Goal: Find specific page/section: Find specific page/section

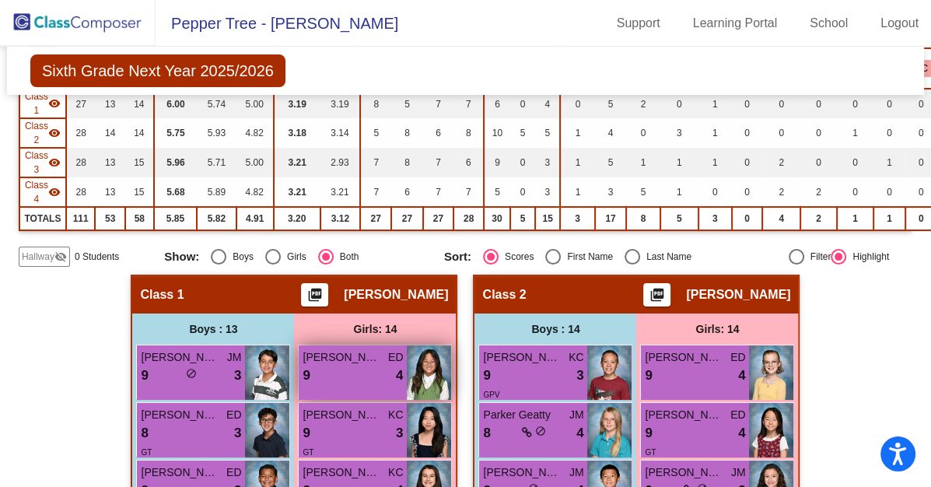
scroll to position [215, 0]
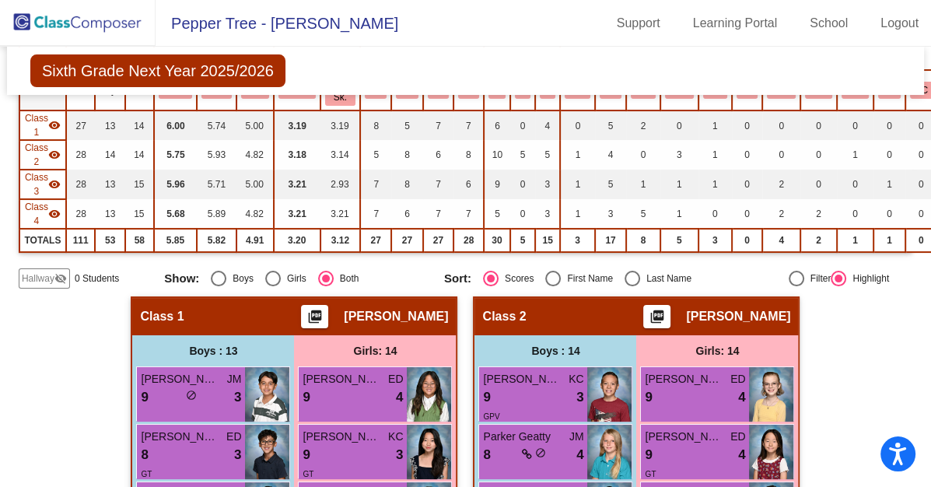
click at [88, 26] on img at bounding box center [78, 23] width 156 height 46
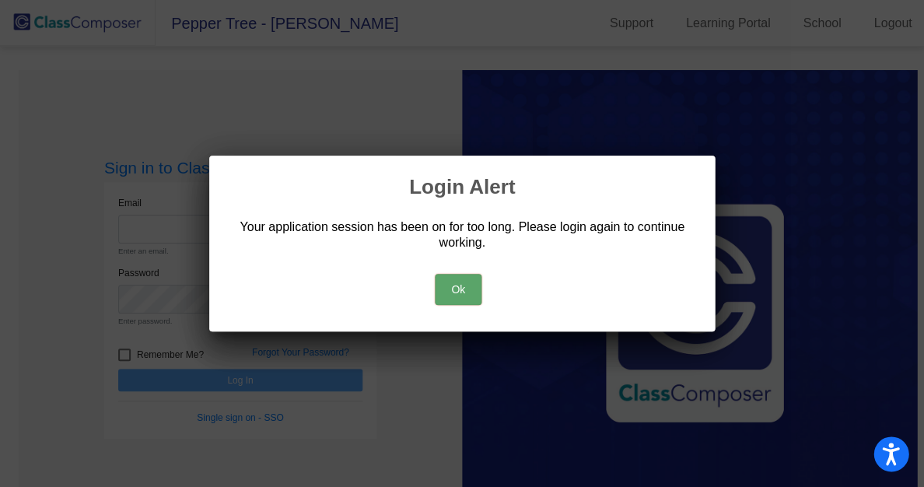
click at [454, 281] on button "Ok" at bounding box center [458, 289] width 47 height 31
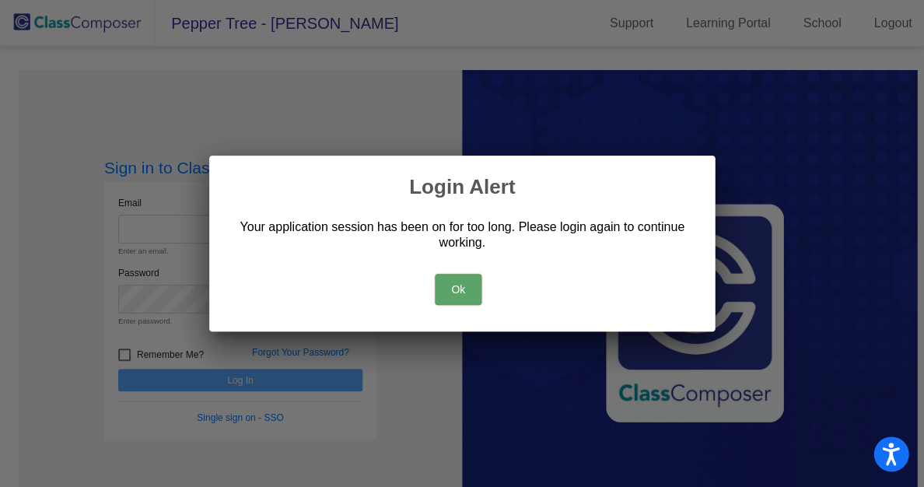
click at [454, 281] on button "Ok" at bounding box center [458, 289] width 47 height 31
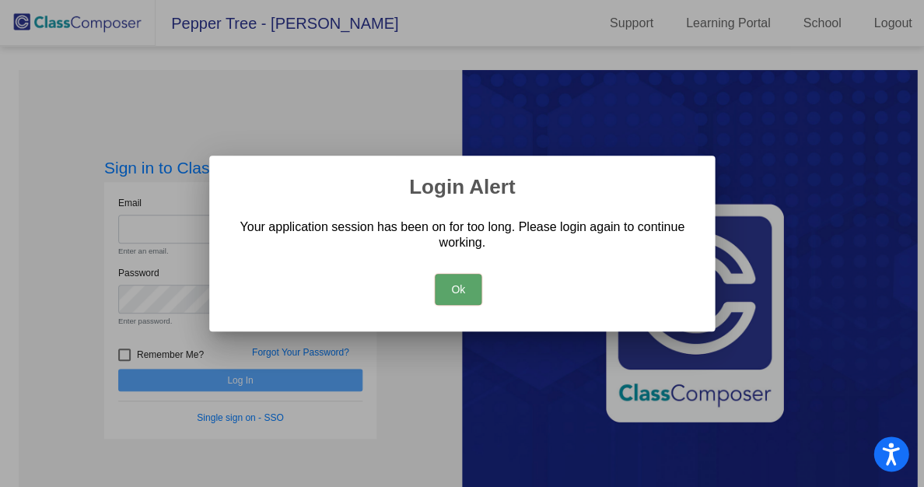
click at [361, 114] on div at bounding box center [462, 243] width 924 height 487
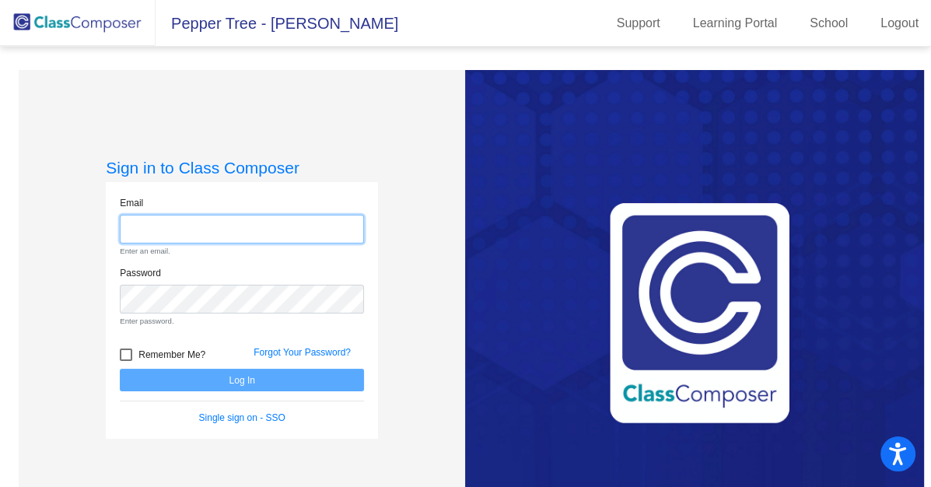
click at [277, 230] on input "email" at bounding box center [242, 229] width 244 height 29
type input "[EMAIL_ADDRESS][DOMAIN_NAME]"
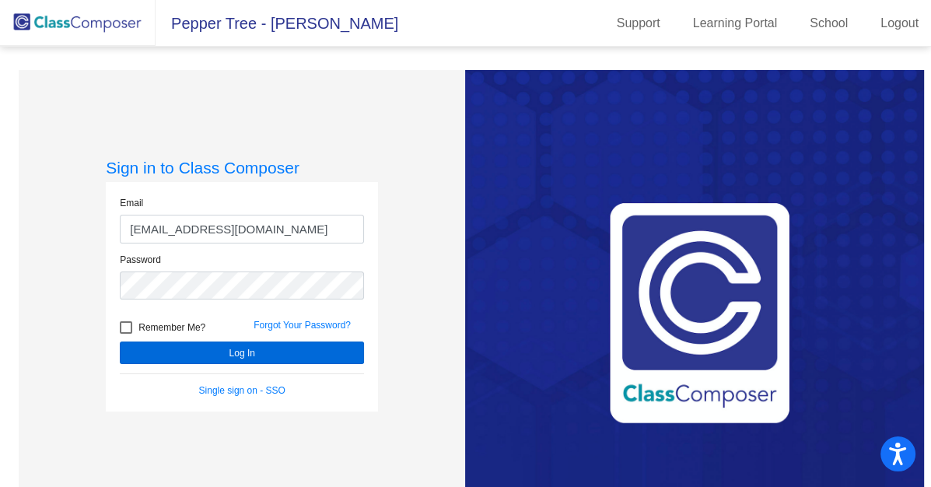
click at [243, 356] on button "Log In" at bounding box center [242, 353] width 244 height 23
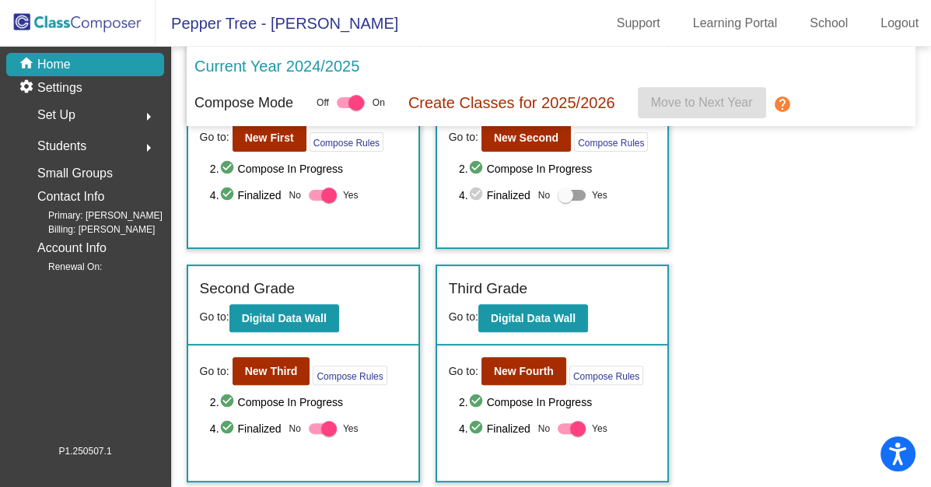
scroll to position [407, 0]
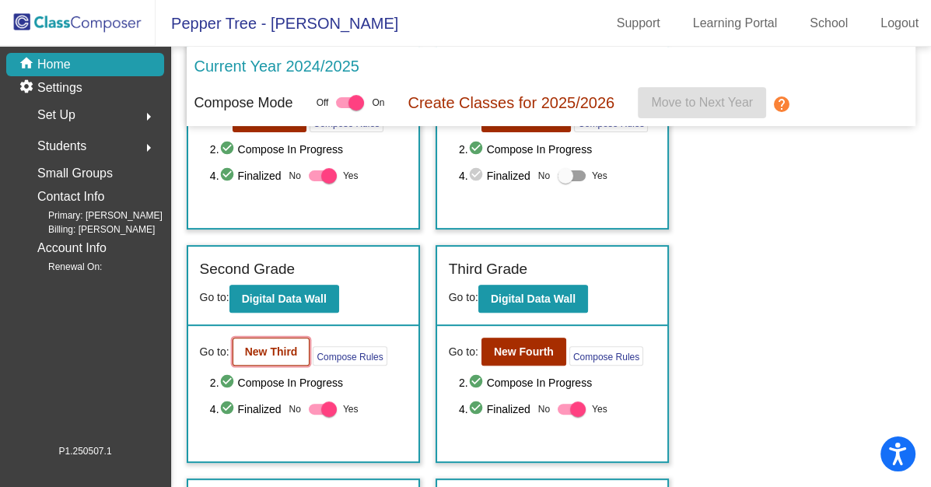
click at [290, 345] on b "New Third" at bounding box center [271, 351] width 53 height 12
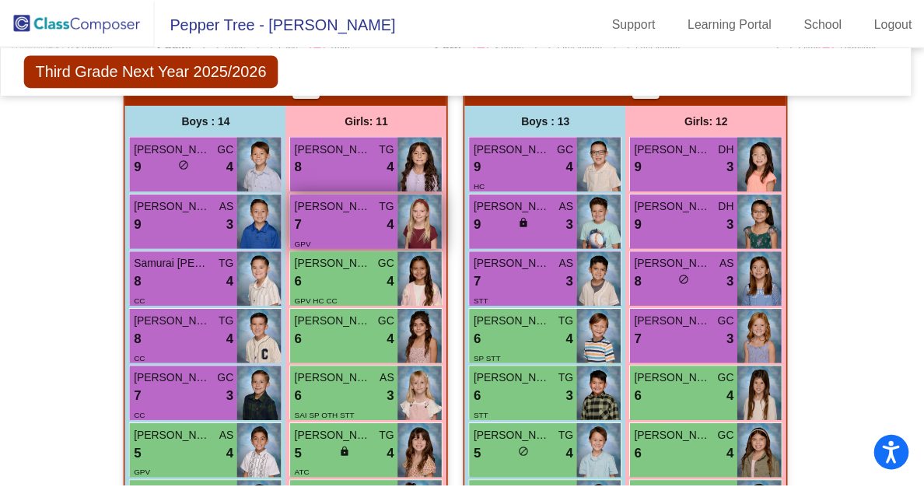
scroll to position [456, 4]
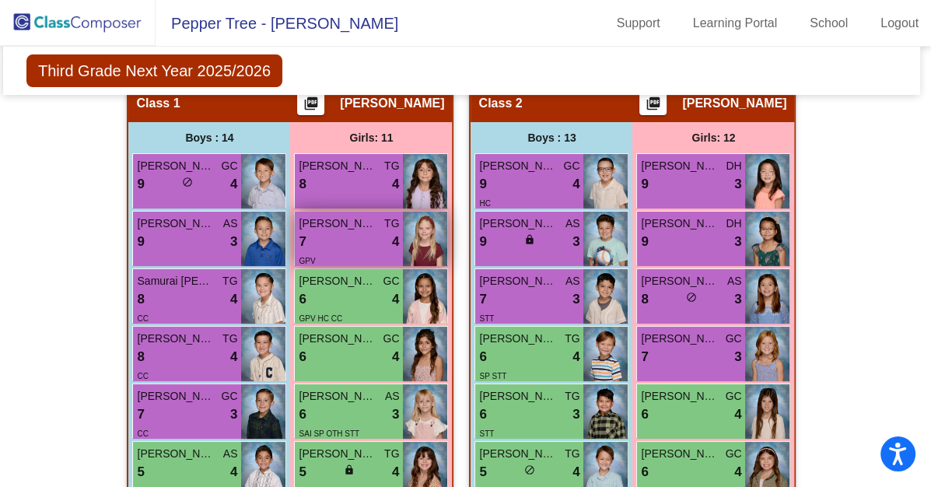
click at [355, 240] on div "7 lock do_not_disturb_alt 4" at bounding box center [349, 242] width 100 height 20
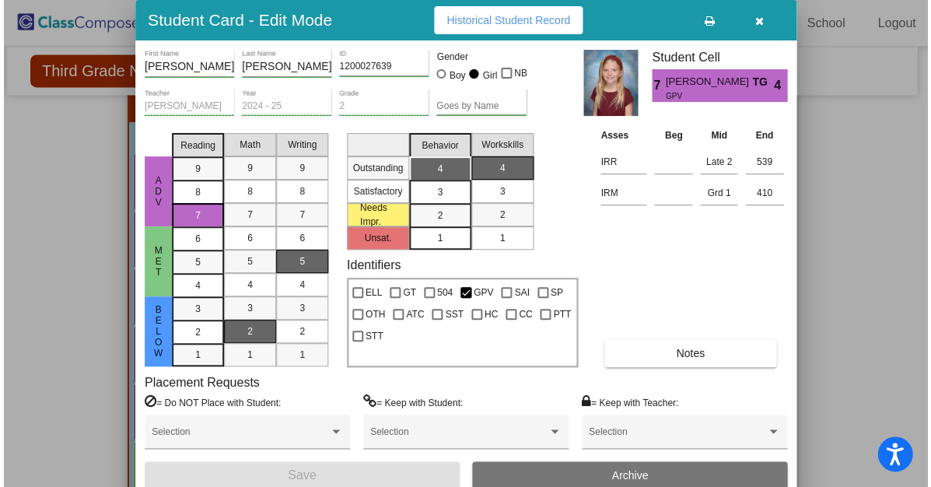
scroll to position [0, 0]
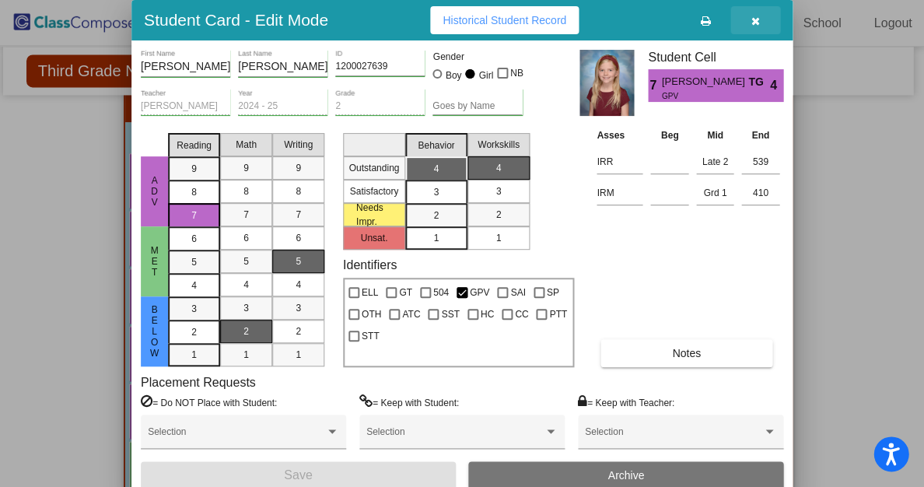
click at [753, 21] on icon "button" at bounding box center [756, 21] width 9 height 11
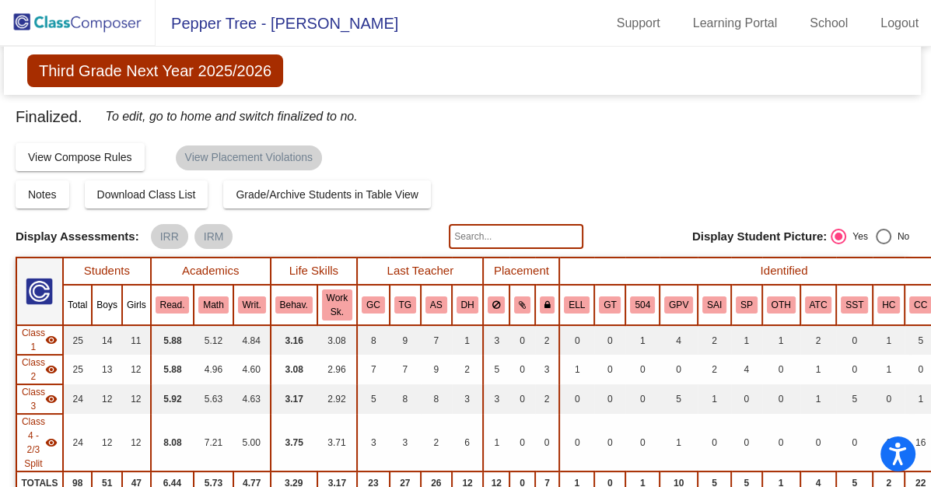
scroll to position [0, 3]
click at [107, 24] on img at bounding box center [78, 23] width 156 height 46
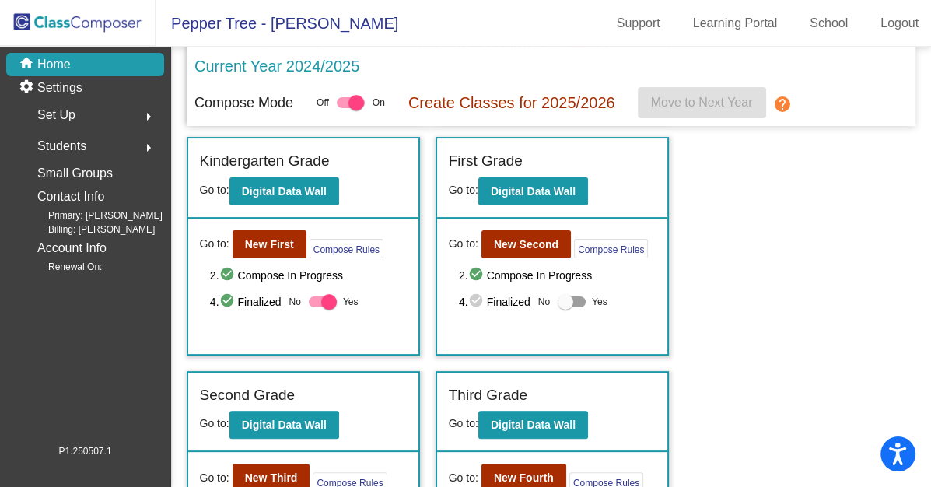
scroll to position [282, 0]
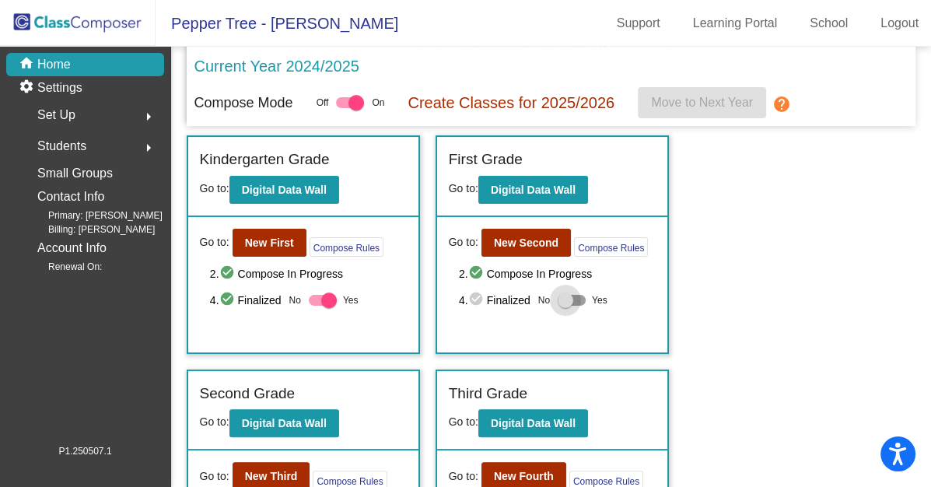
click at [576, 297] on div at bounding box center [572, 300] width 28 height 11
click at [566, 306] on input "Yes" at bounding box center [565, 306] width 1 height 1
checkbox input "true"
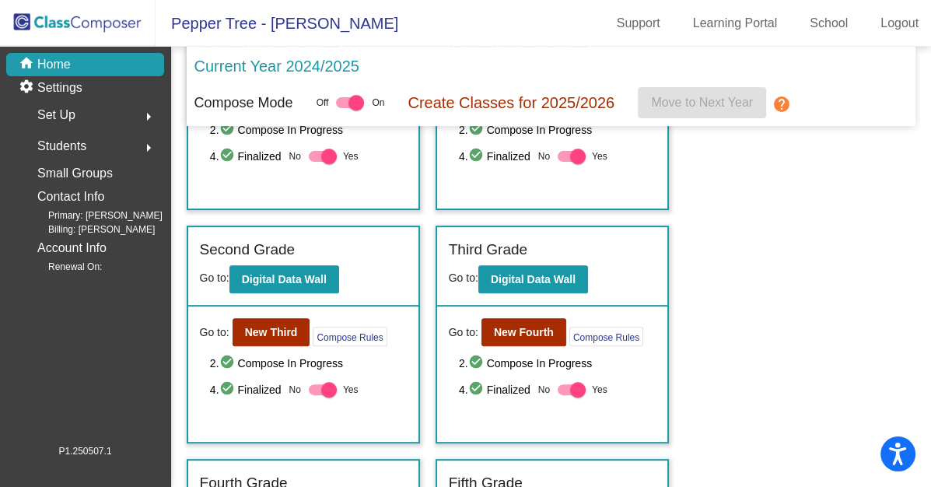
scroll to position [429, 0]
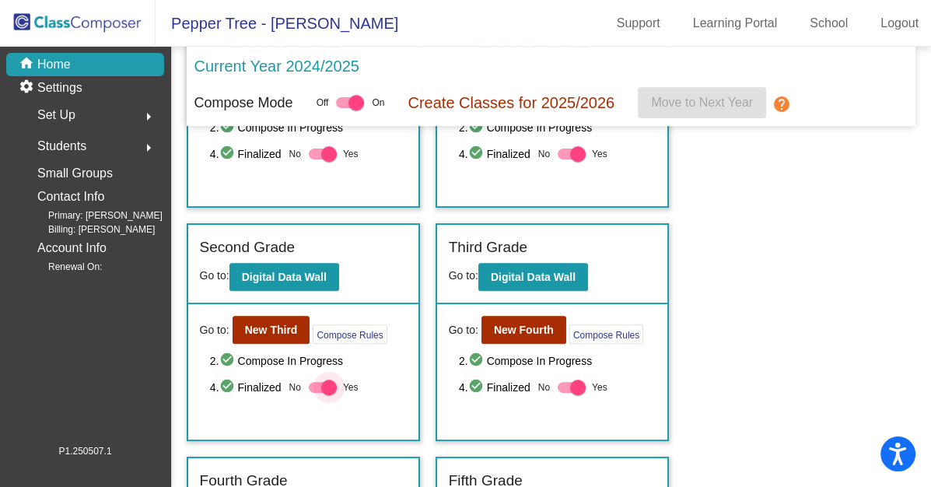
click at [314, 382] on div at bounding box center [323, 387] width 28 height 11
click at [316, 393] on input "Yes" at bounding box center [316, 393] width 1 height 1
checkbox input "false"
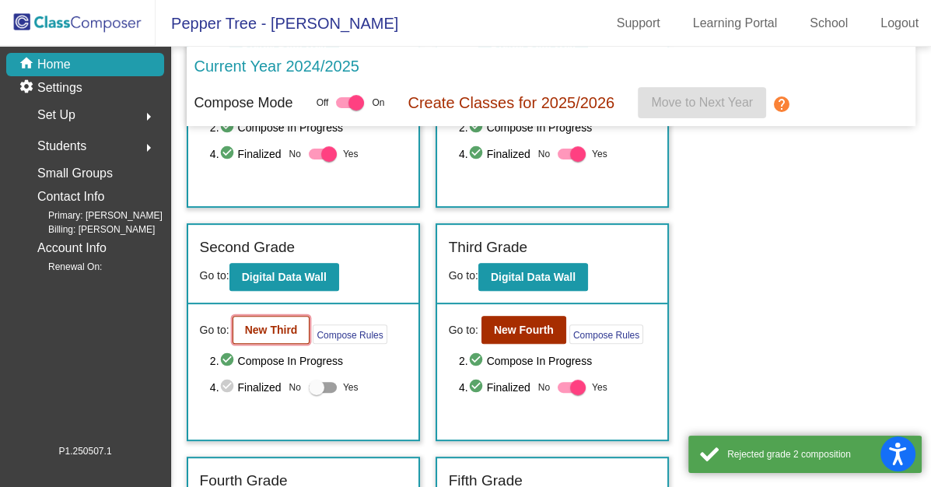
click at [288, 327] on b "New Third" at bounding box center [271, 330] width 53 height 12
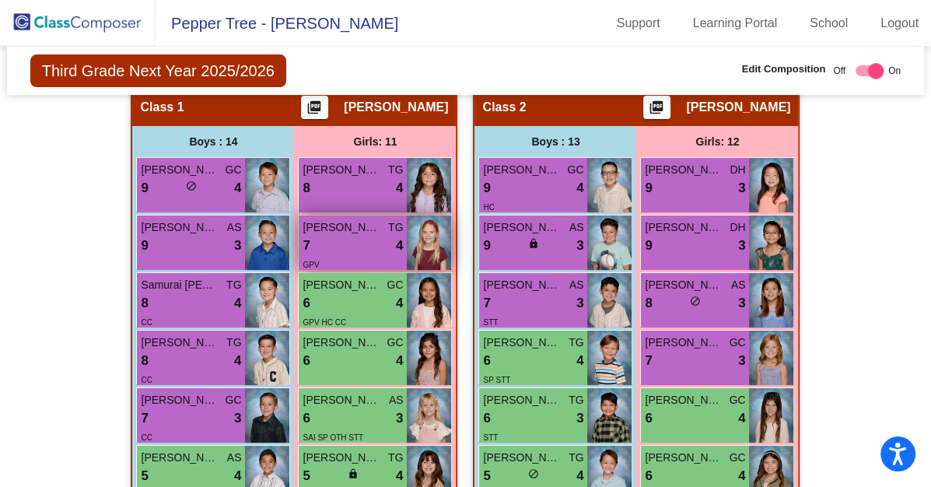
scroll to position [414, 0]
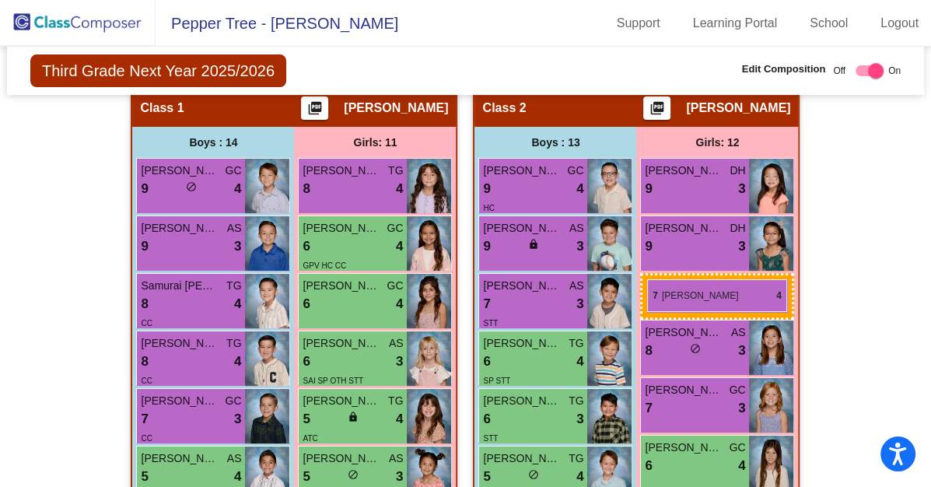
drag, startPoint x: 351, startPoint y: 226, endPoint x: 647, endPoint y: 279, distance: 301.1
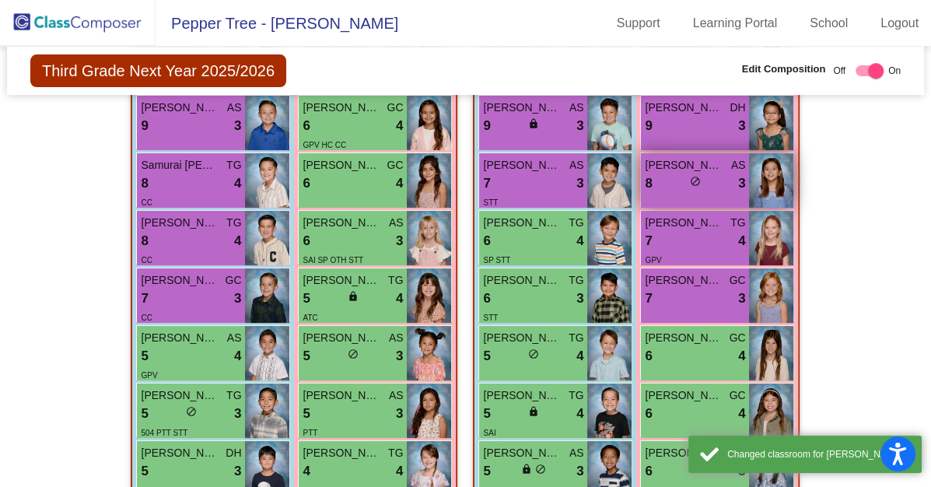
scroll to position [566, 0]
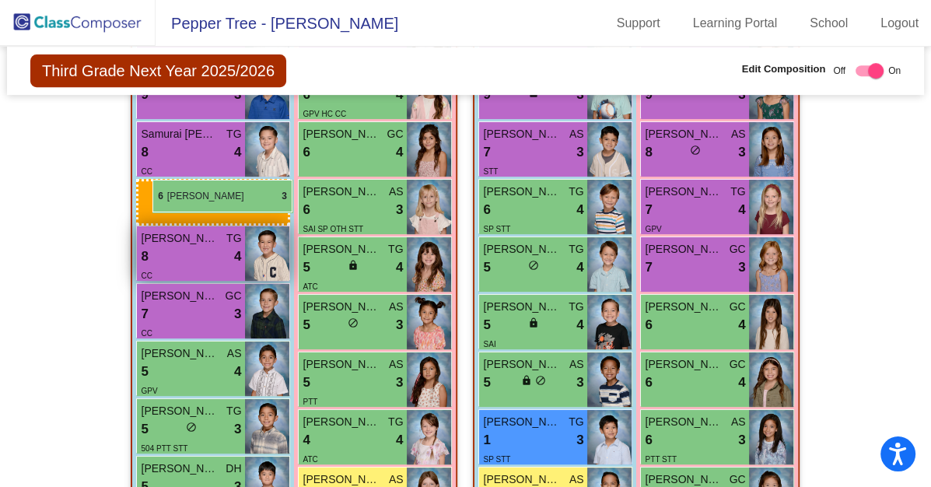
drag, startPoint x: 543, startPoint y: 263, endPoint x: 153, endPoint y: 181, distance: 399.1
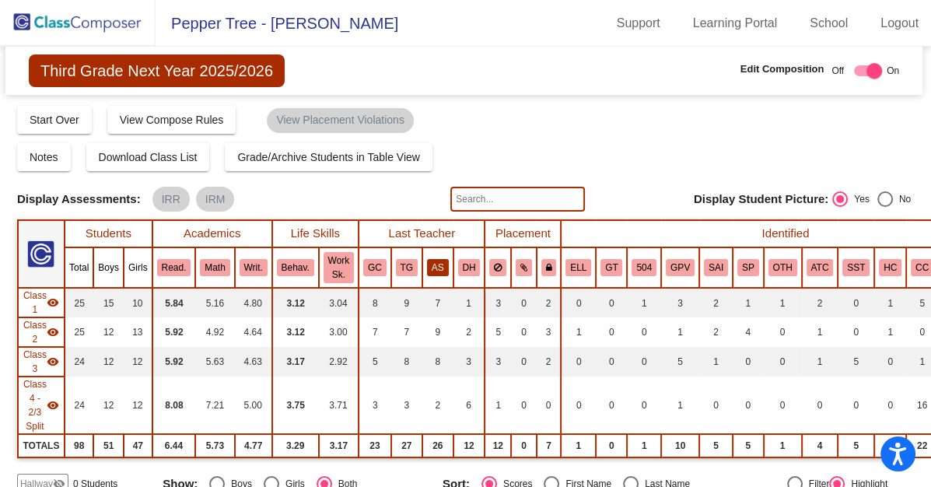
scroll to position [0, 2]
click at [114, 20] on img at bounding box center [78, 23] width 156 height 46
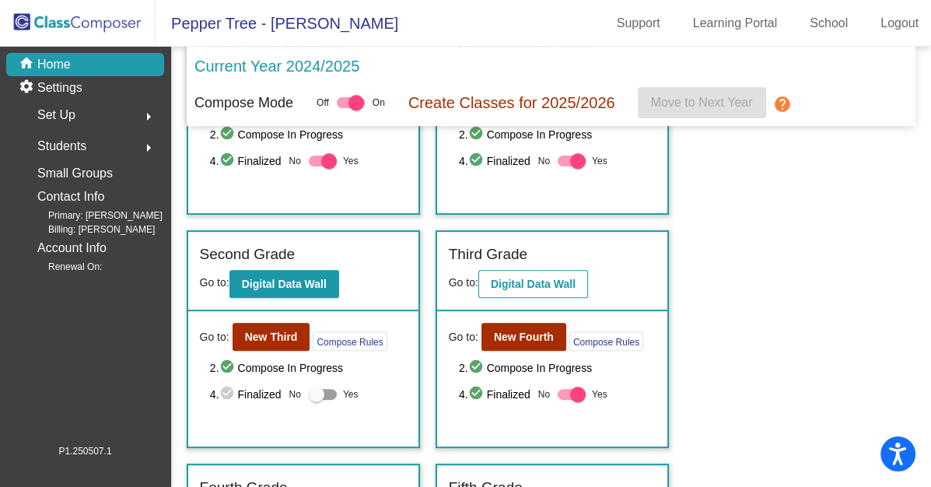
scroll to position [423, 0]
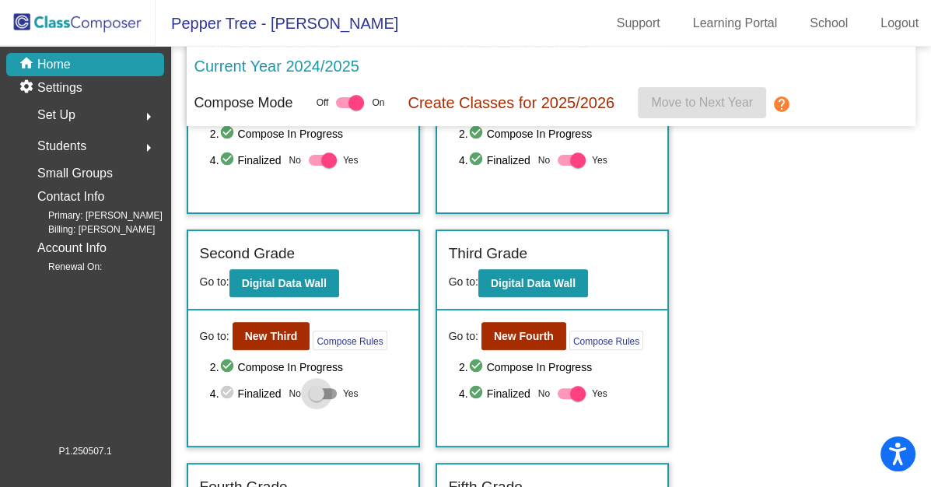
click at [327, 388] on div at bounding box center [323, 393] width 28 height 11
click at [317, 399] on input "Yes" at bounding box center [316, 399] width 1 height 1
checkbox input "true"
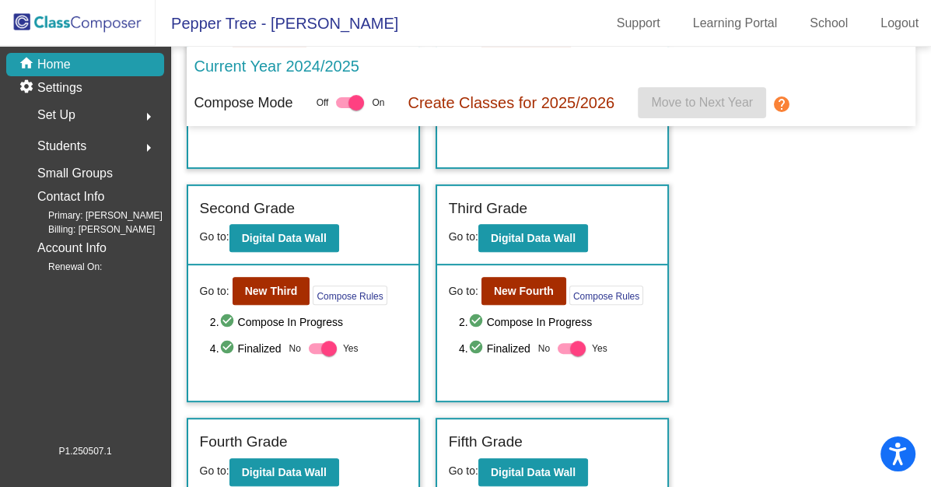
scroll to position [472, 0]
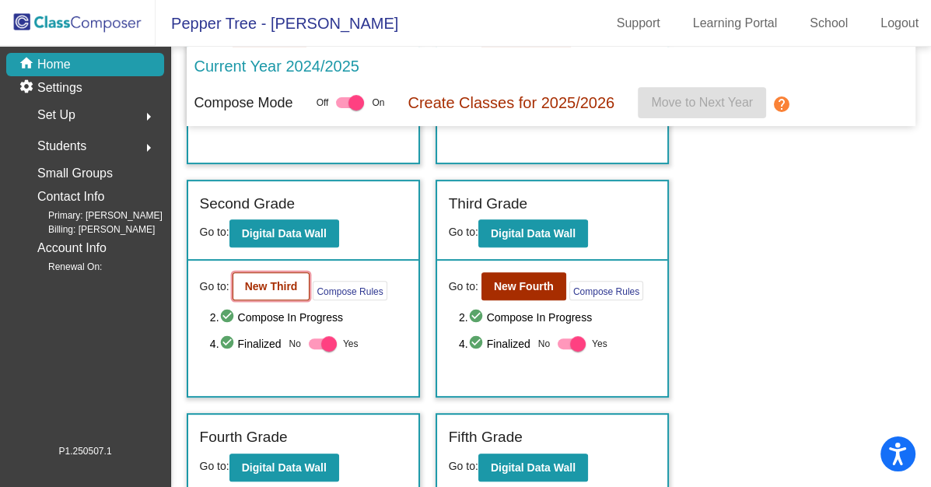
click at [283, 282] on b "New Third" at bounding box center [271, 286] width 53 height 12
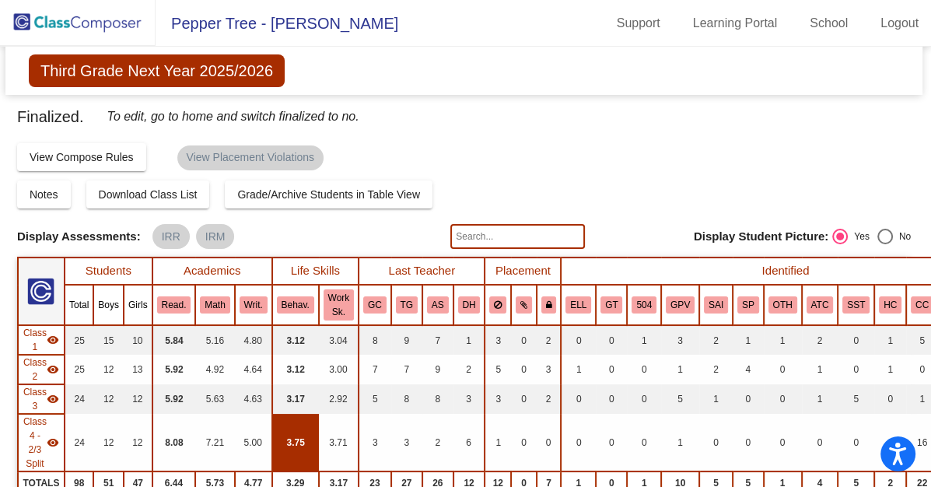
scroll to position [0, 2]
click at [101, 25] on img at bounding box center [78, 23] width 156 height 46
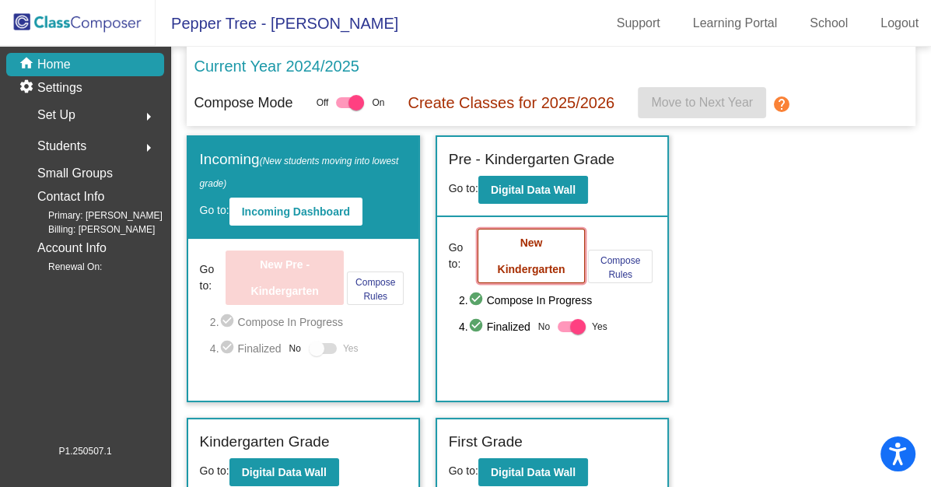
click at [507, 247] on button "New Kindergarten" at bounding box center [531, 256] width 107 height 54
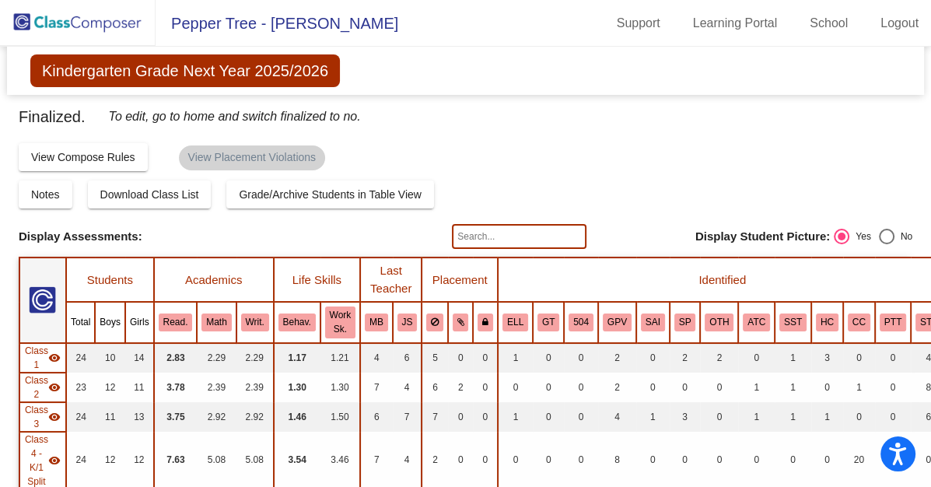
click at [504, 233] on input "text" at bounding box center [519, 236] width 134 height 25
type input "bris"
click at [118, 25] on img at bounding box center [78, 23] width 156 height 46
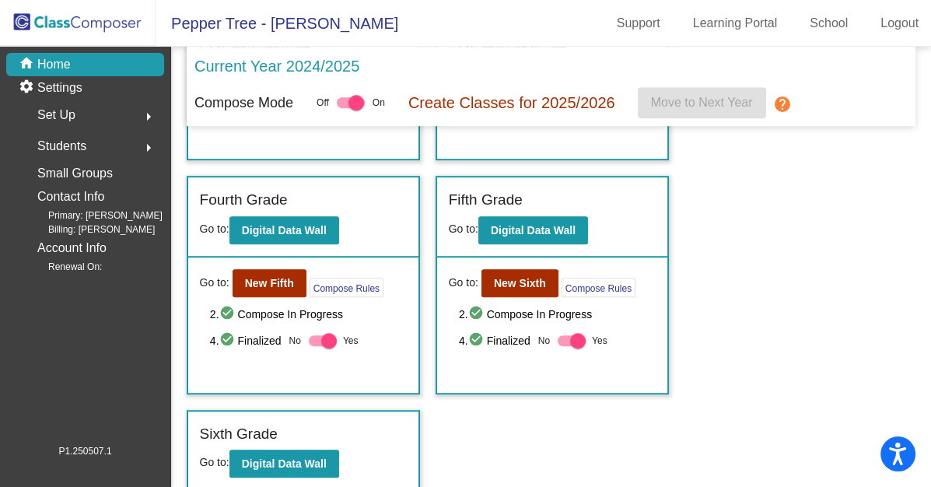
scroll to position [708, 0]
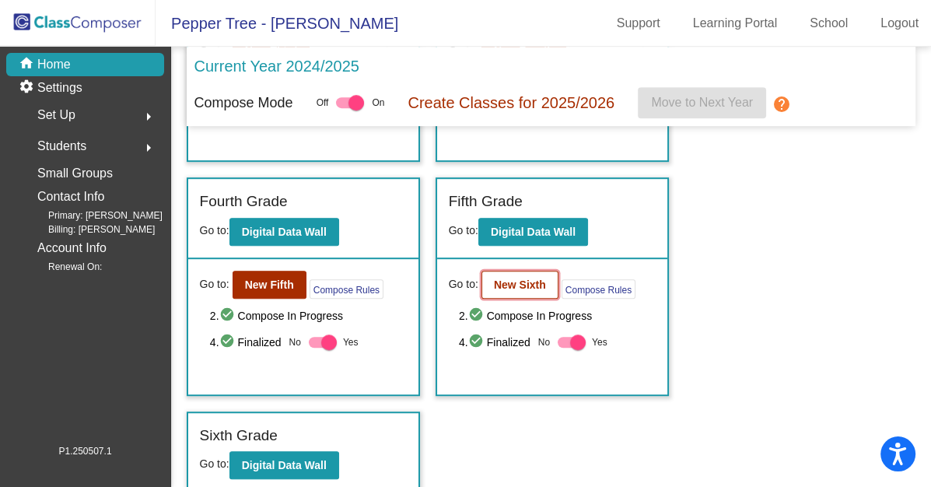
click at [504, 282] on b "New Sixth" at bounding box center [520, 285] width 52 height 12
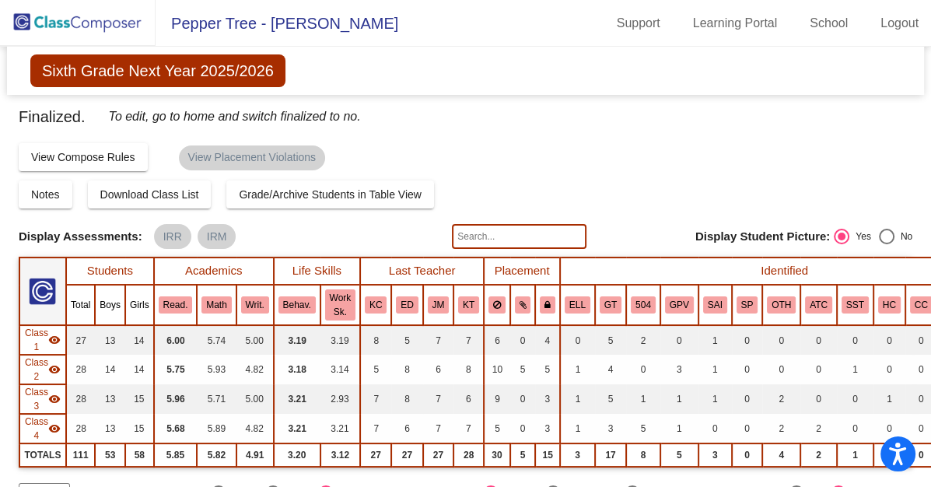
click at [86, 28] on img at bounding box center [78, 23] width 156 height 46
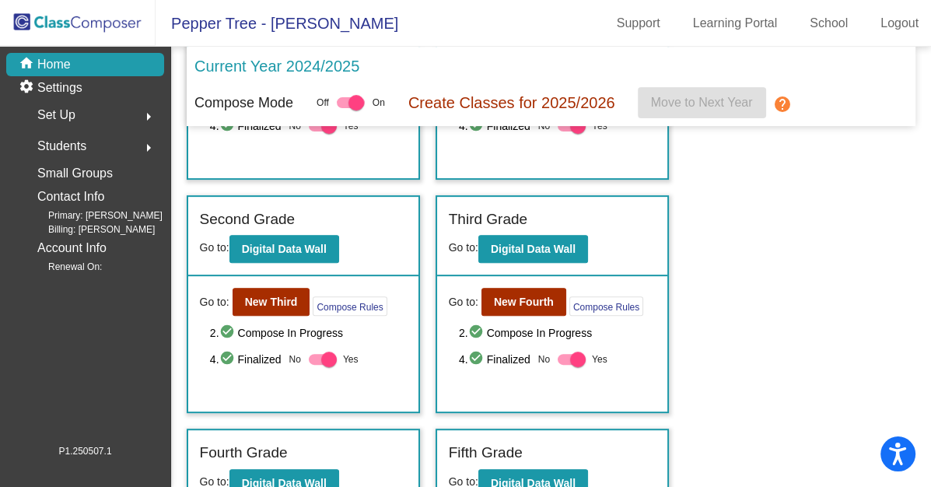
scroll to position [458, 0]
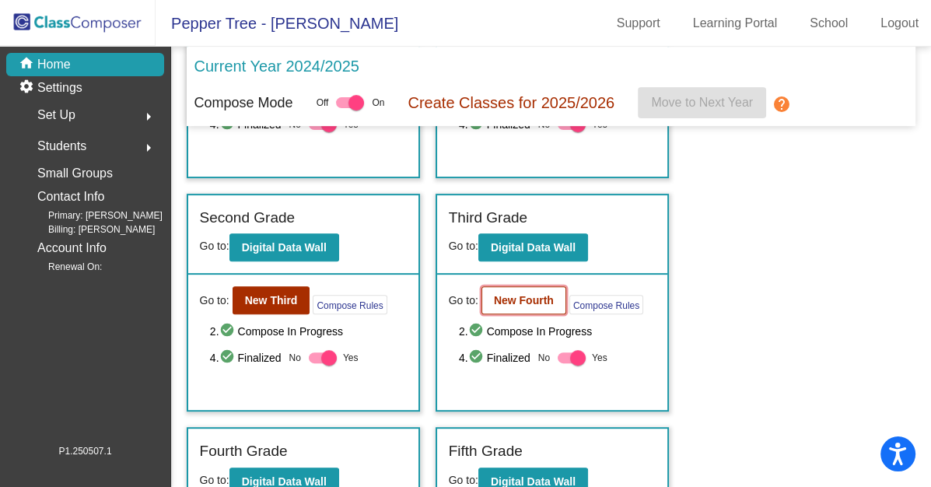
click at [504, 294] on b "New Fourth" at bounding box center [524, 300] width 60 height 12
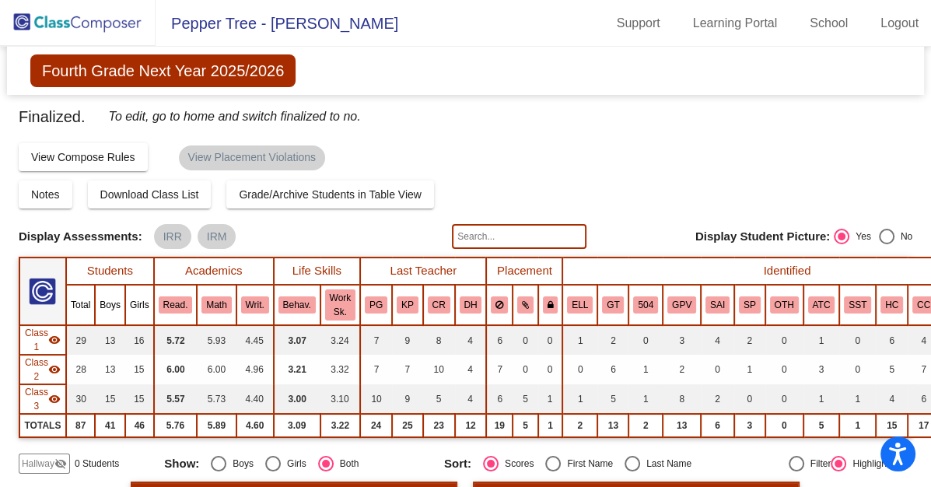
click at [104, 22] on img at bounding box center [78, 23] width 156 height 46
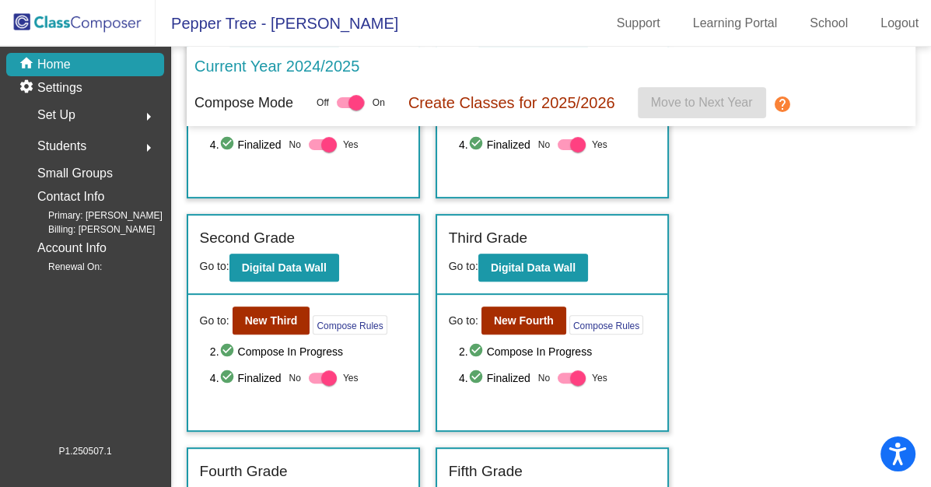
scroll to position [454, 0]
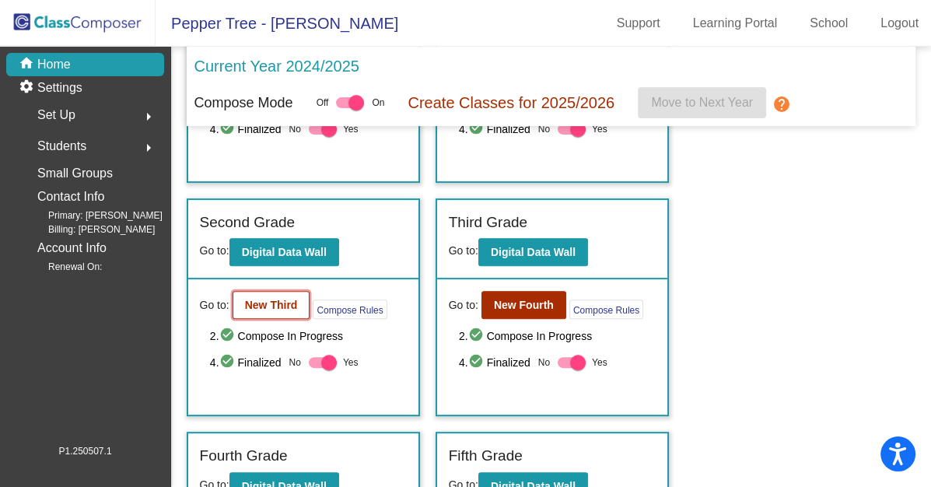
click at [288, 299] on b "New Third" at bounding box center [271, 305] width 53 height 12
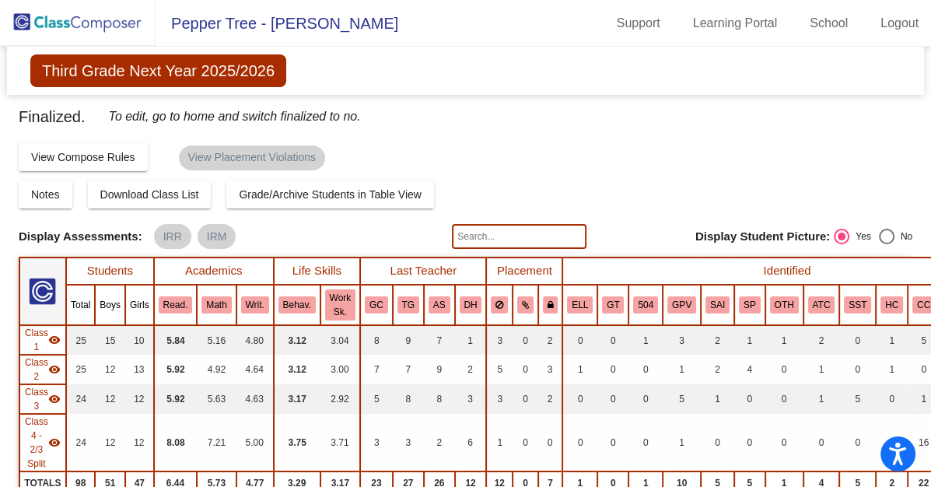
click at [112, 25] on img at bounding box center [78, 23] width 156 height 46
